Goal: Submit feedback/report problem: Submit feedback/report problem

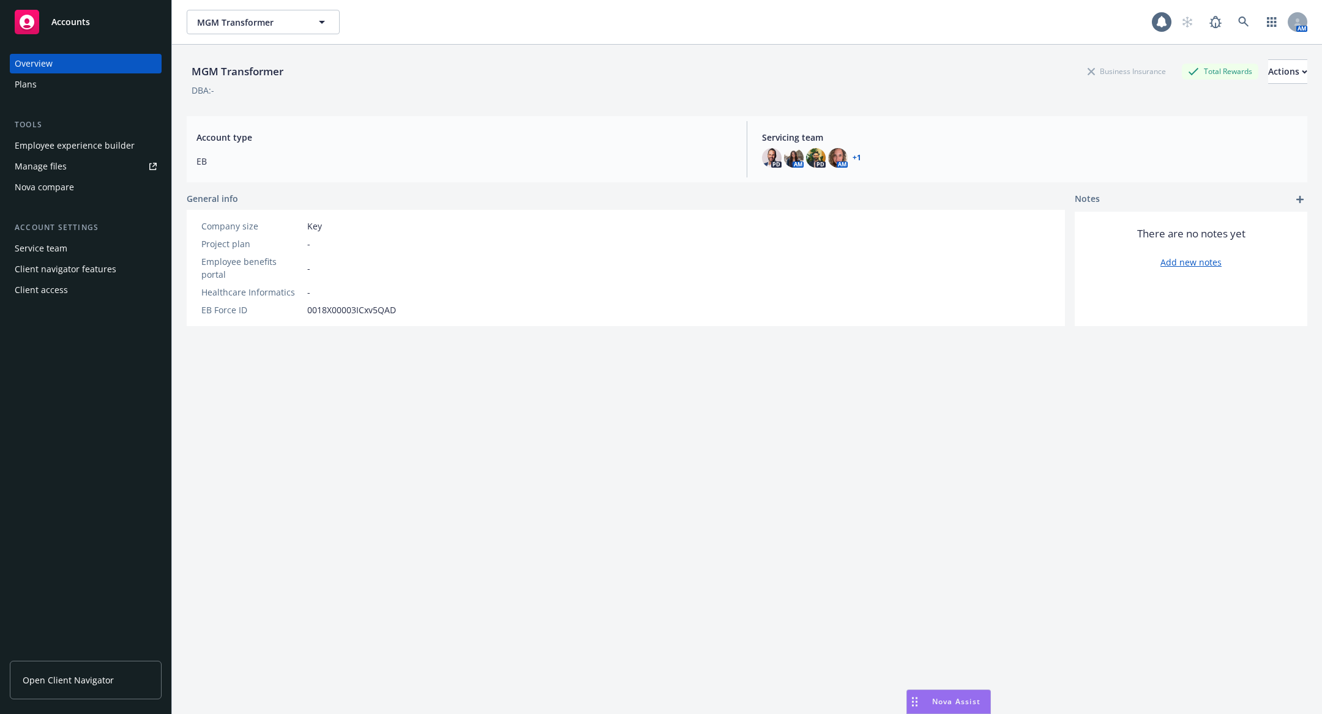
click at [918, 695] on div "Drag to move" at bounding box center [914, 701] width 15 height 23
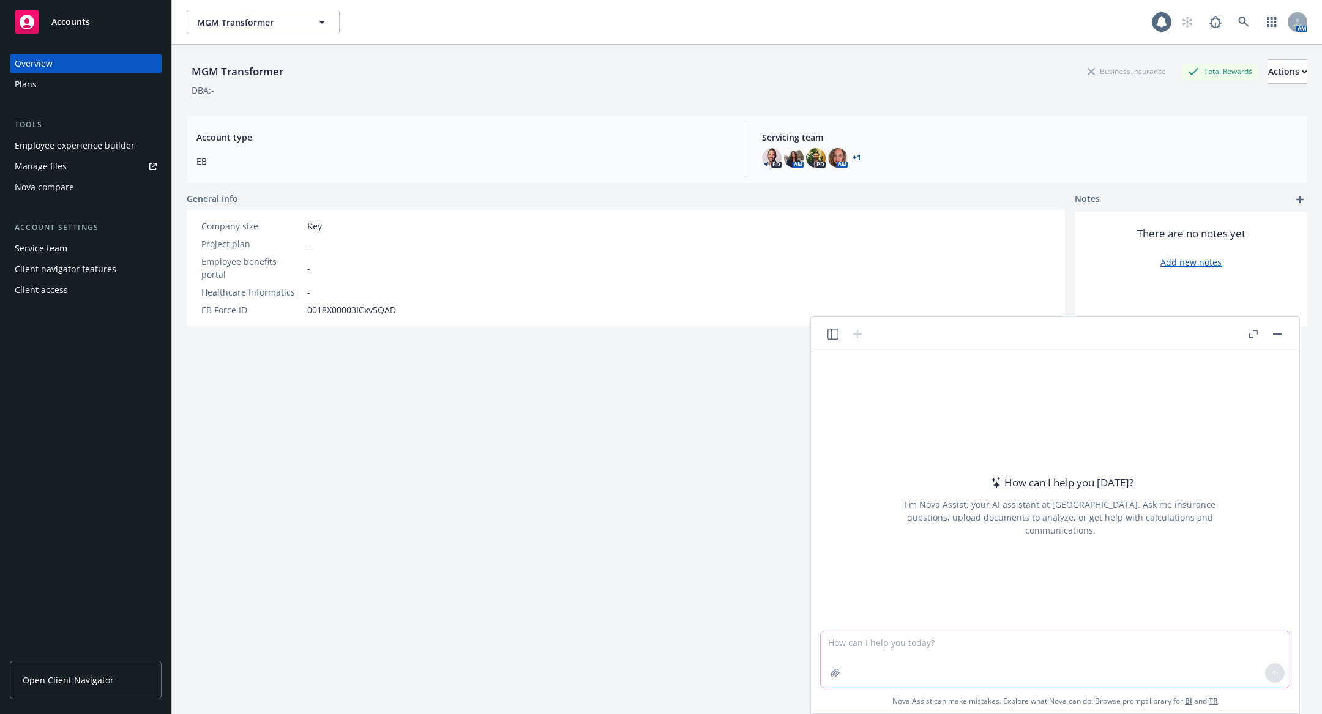
click at [969, 651] on textarea at bounding box center [1055, 660] width 469 height 56
paste textarea "It isn't confirmed yet if Newfront will integrate to automate the census (we ar…"
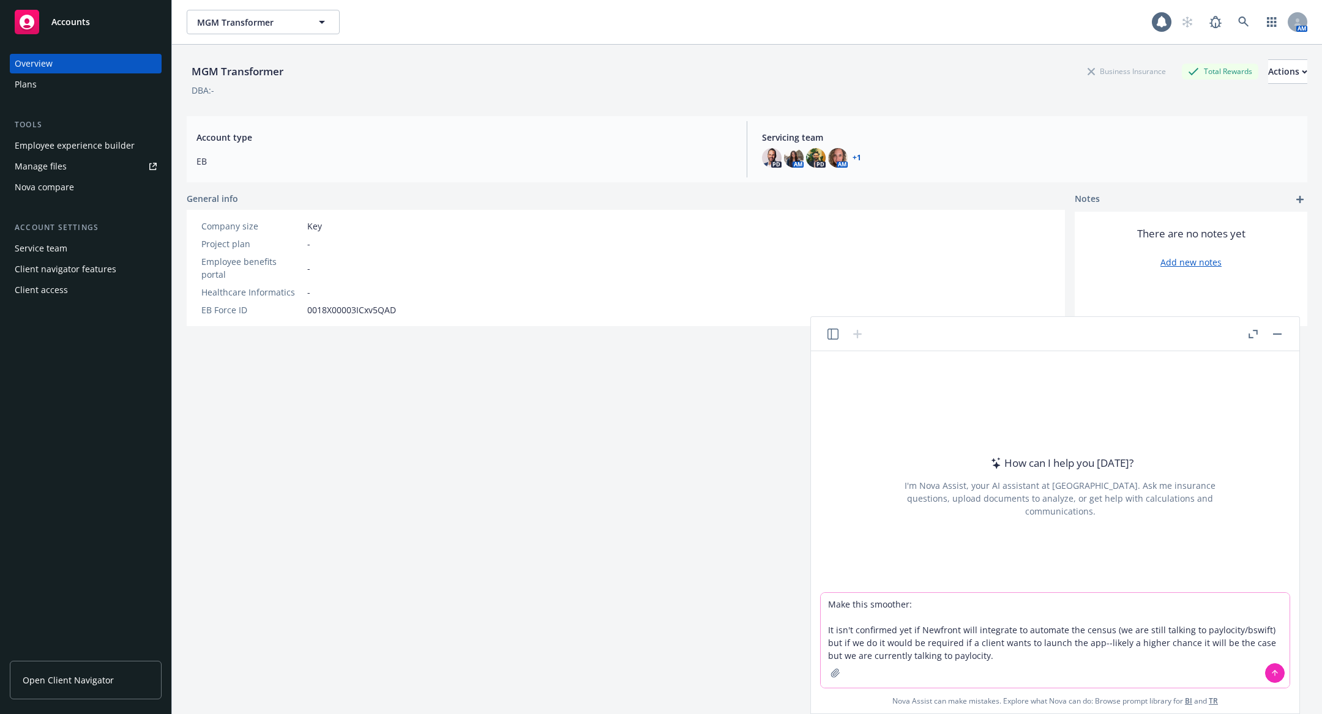
type textarea "Make this smoother: It isn't confirmed yet if Newfront will integrate to automa…"
click at [1273, 670] on icon at bounding box center [1275, 673] width 9 height 9
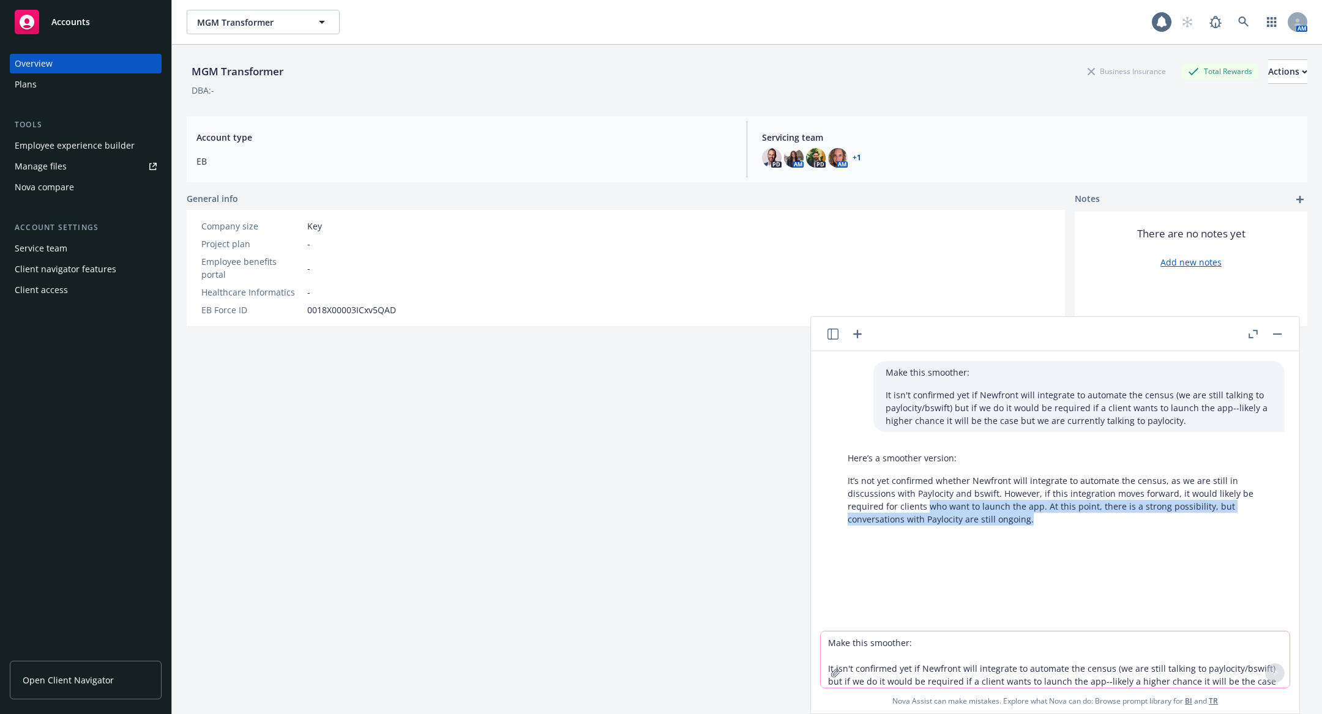
drag, startPoint x: 1044, startPoint y: 518, endPoint x: 910, endPoint y: 501, distance: 135.1
click at [910, 501] on p "It’s not yet confirmed whether Newfront will integrate to automate the census, …" at bounding box center [1060, 499] width 425 height 51
click at [908, 501] on p "It’s not yet confirmed whether Newfront will integrate to automate the census, …" at bounding box center [1060, 499] width 425 height 51
drag, startPoint x: 1035, startPoint y: 528, endPoint x: 862, endPoint y: 502, distance: 175.1
click at [862, 503] on div "Here’s a smoother version: It’s not yet confirmed whether Newfront will integra…" at bounding box center [1059, 489] width 449 height 84
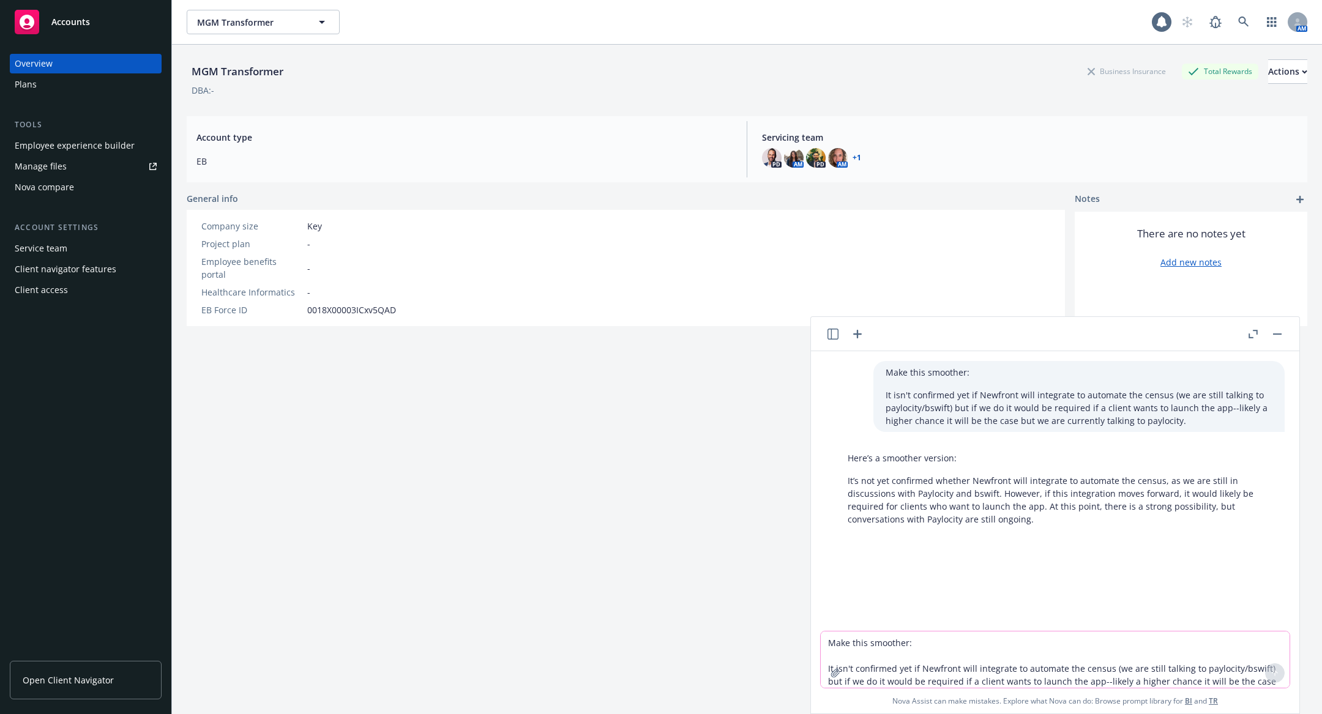
click at [933, 426] on p "It isn't confirmed yet if Newfront will integrate to automate the census (we ar…" at bounding box center [1079, 408] width 387 height 39
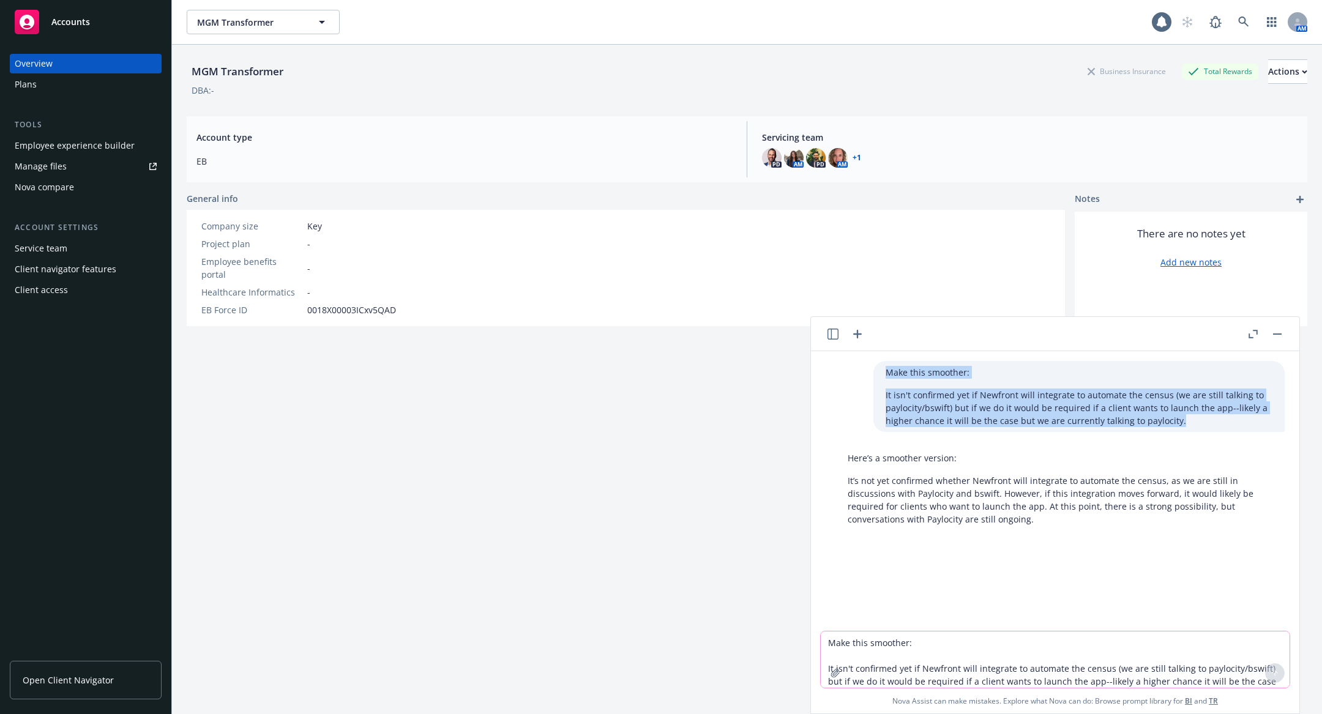
drag, startPoint x: 882, startPoint y: 372, endPoint x: 1197, endPoint y: 431, distance: 320.9
click at [1197, 431] on div "Make this smoother: It isn't confirmed yet if Newfront will integrate to automa…" at bounding box center [1078, 396] width 411 height 71
copy div "Make this smoother: It isn't confirmed yet if Newfront will integrate to automa…"
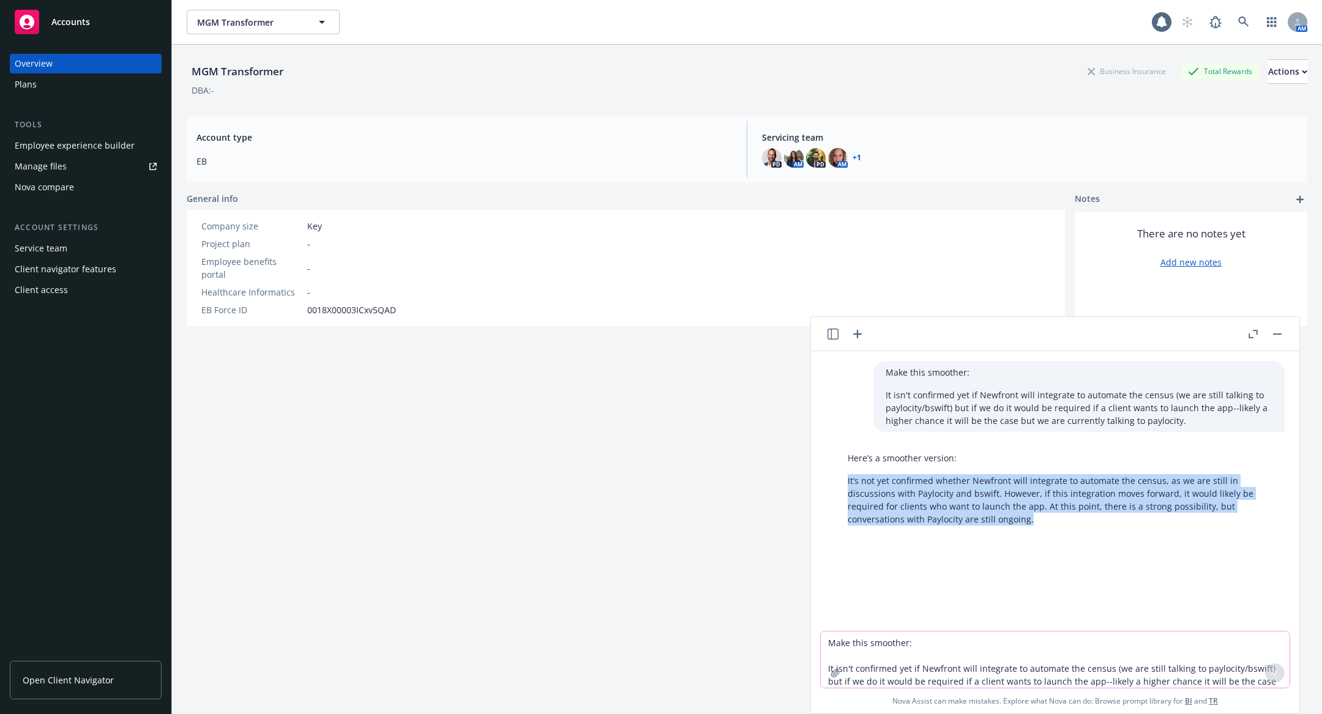
drag, startPoint x: 1044, startPoint y: 518, endPoint x: 842, endPoint y: 485, distance: 204.7
click at [842, 485] on div "Here’s a smoother version: It’s not yet confirmed whether Newfront will integra…" at bounding box center [1059, 489] width 449 height 84
copy p "It’s not yet confirmed whether Newfront will integrate to automate the census, …"
